Goal: Information Seeking & Learning: Learn about a topic

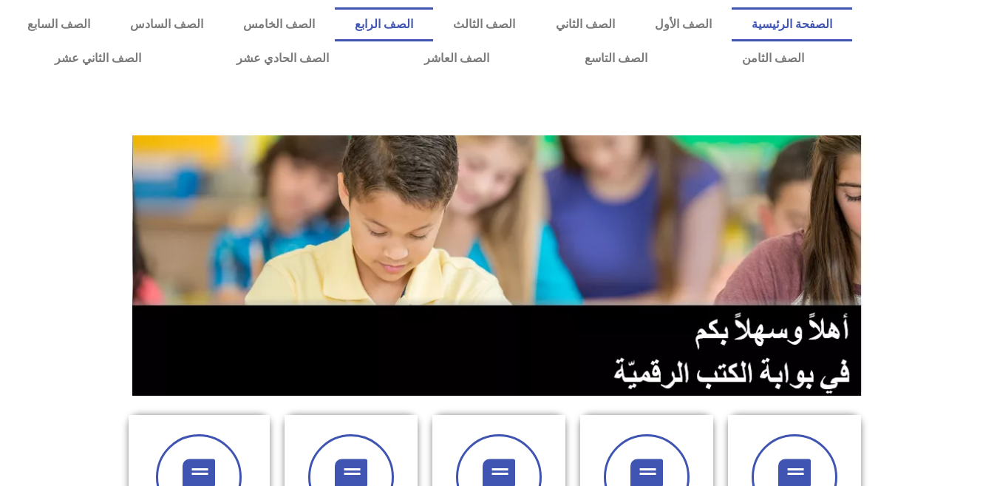
click at [433, 27] on link "الصف الرابع" at bounding box center [384, 24] width 98 height 34
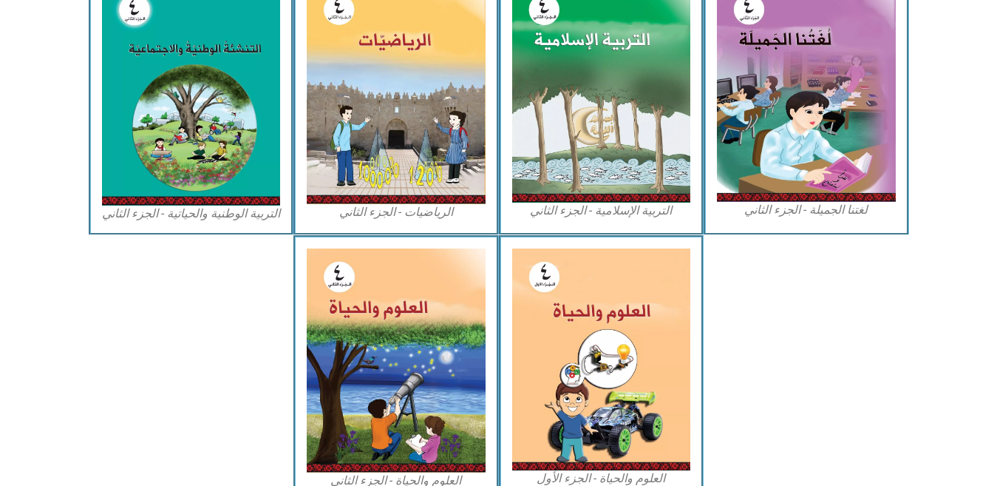
scroll to position [817, 0]
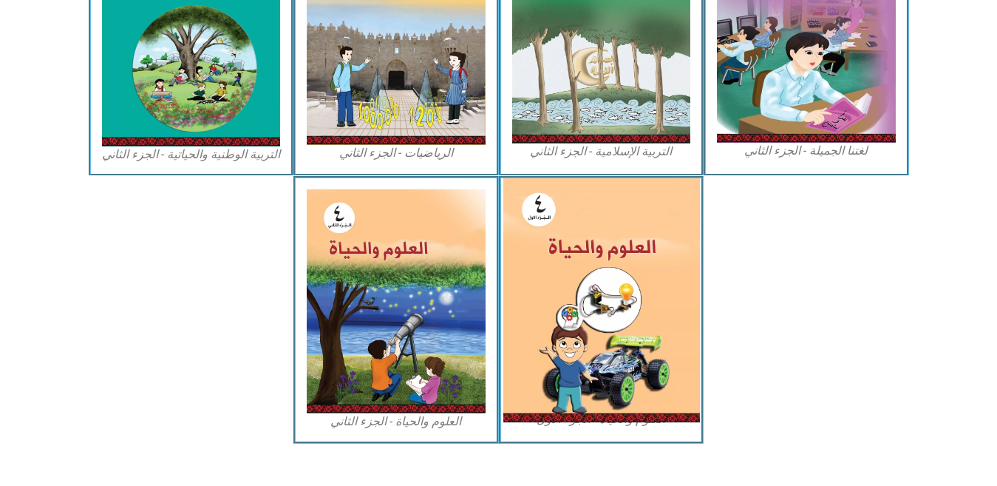
click at [555, 284] on img at bounding box center [601, 300] width 197 height 244
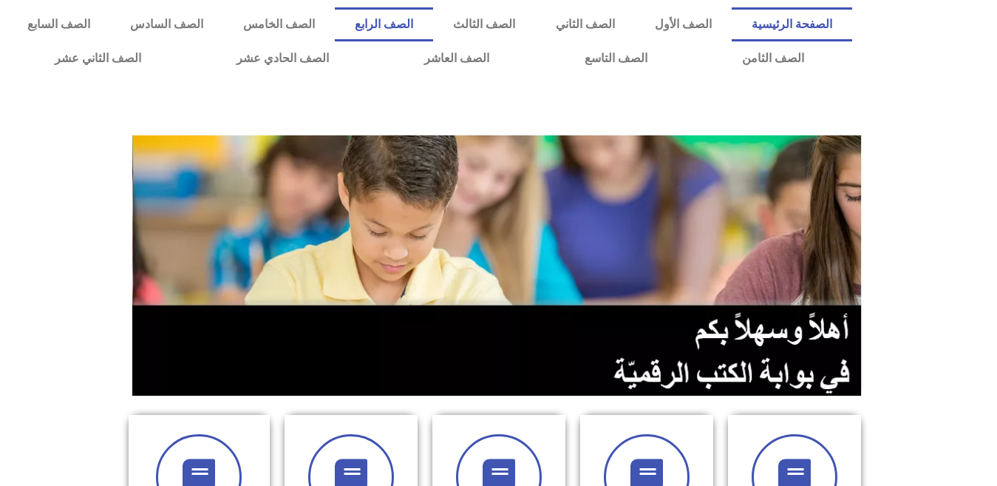
click at [433, 27] on link "الصف الرابع" at bounding box center [384, 24] width 98 height 34
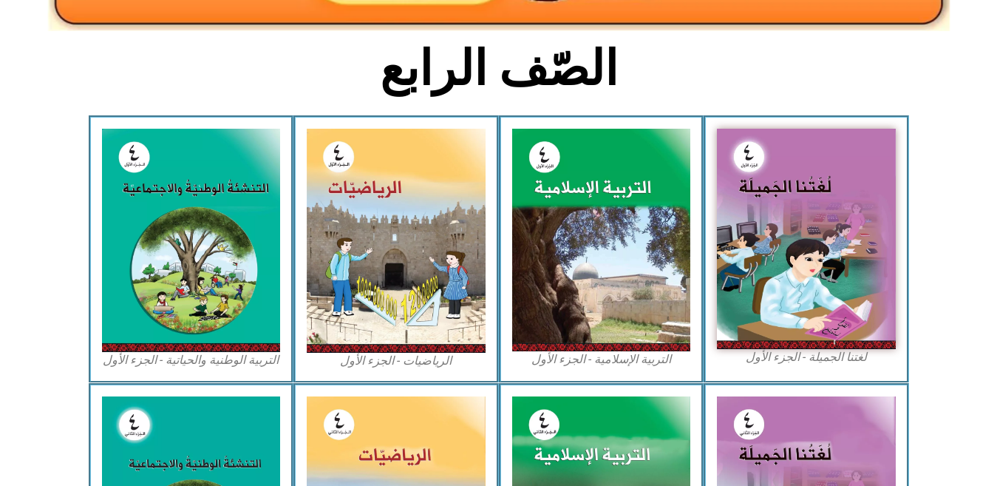
scroll to position [334, 0]
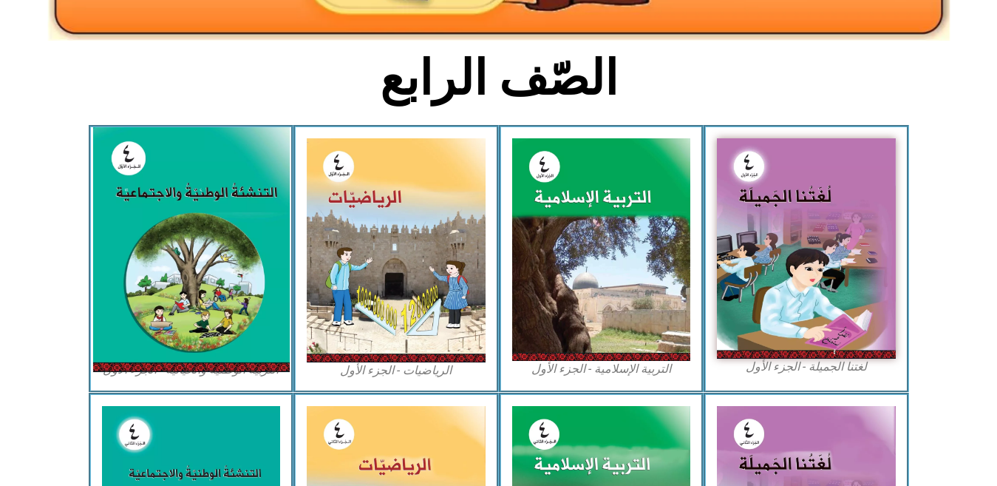
click at [175, 194] on img at bounding box center [190, 249] width 197 height 245
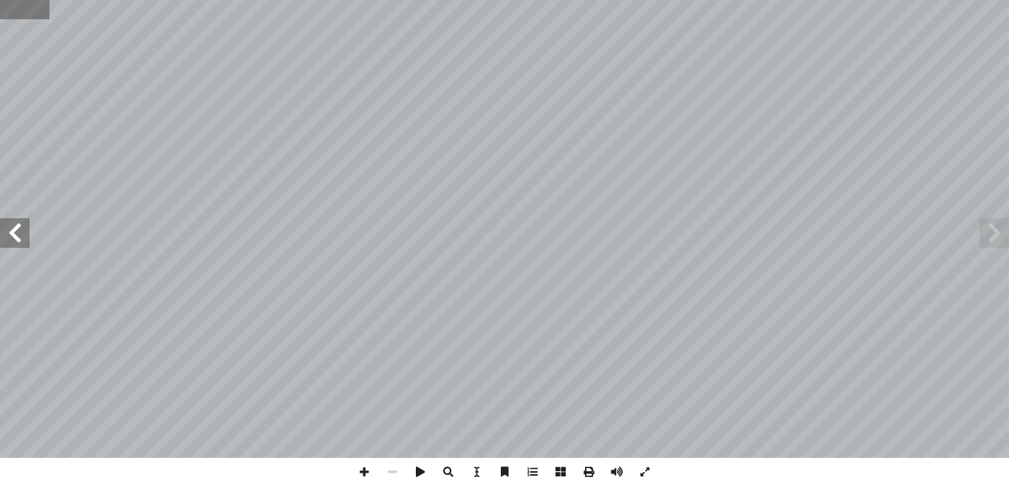
click at [10, 8] on input "text" at bounding box center [25, 9] width 50 height 19
type input "**"
click at [18, 241] on span at bounding box center [15, 233] width 30 height 30
click at [18, 242] on span at bounding box center [15, 233] width 30 height 30
click at [17, 239] on span at bounding box center [15, 233] width 30 height 30
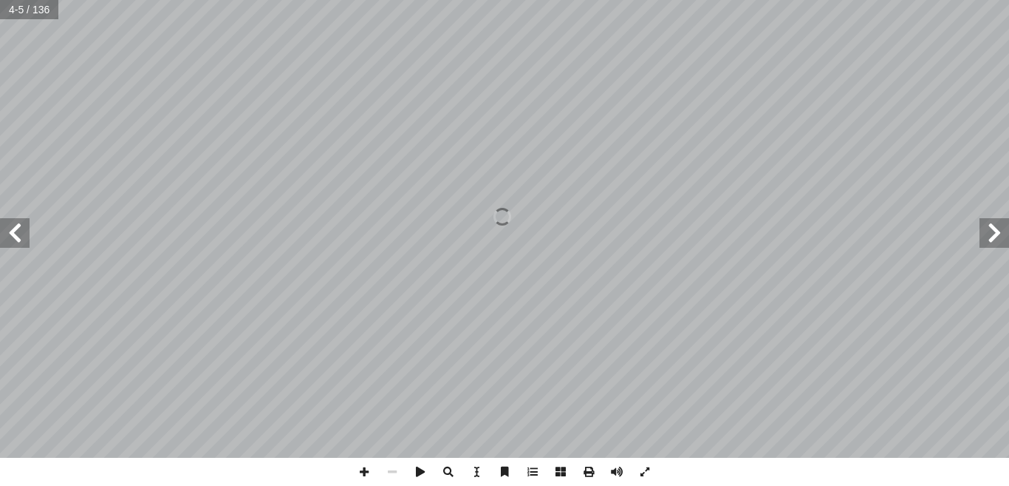
click at [17, 239] on span at bounding box center [15, 233] width 30 height 30
click at [17, 241] on span at bounding box center [15, 233] width 30 height 30
click at [18, 242] on span at bounding box center [15, 233] width 30 height 30
click at [19, 242] on span at bounding box center [15, 233] width 30 height 30
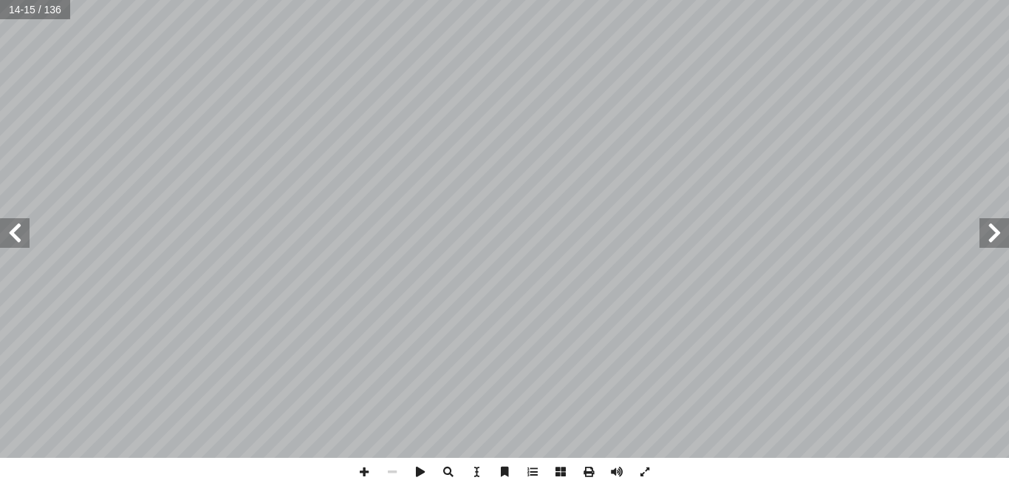
click at [19, 242] on span at bounding box center [15, 233] width 30 height 30
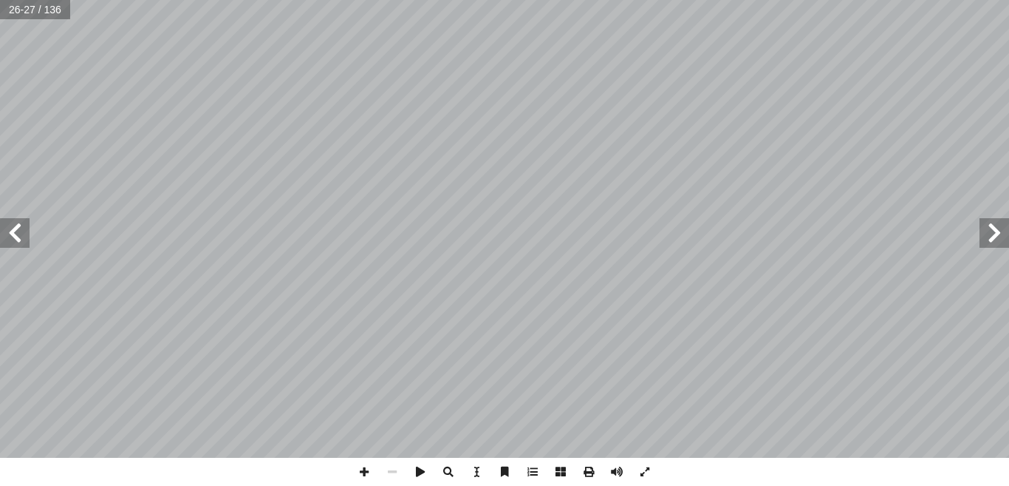
click at [19, 242] on span at bounding box center [15, 233] width 30 height 30
click at [366, 471] on span at bounding box center [364, 471] width 28 height 28
